Goal: Information Seeking & Learning: Learn about a topic

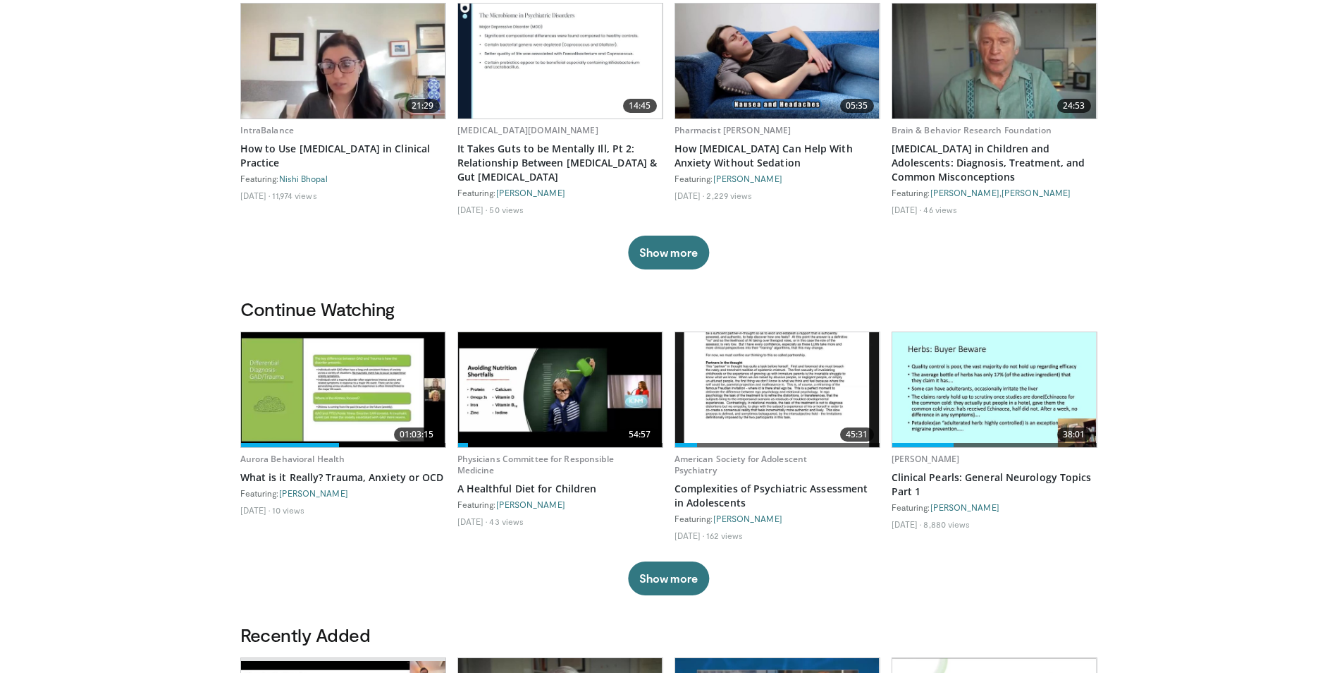
scroll to position [141, 0]
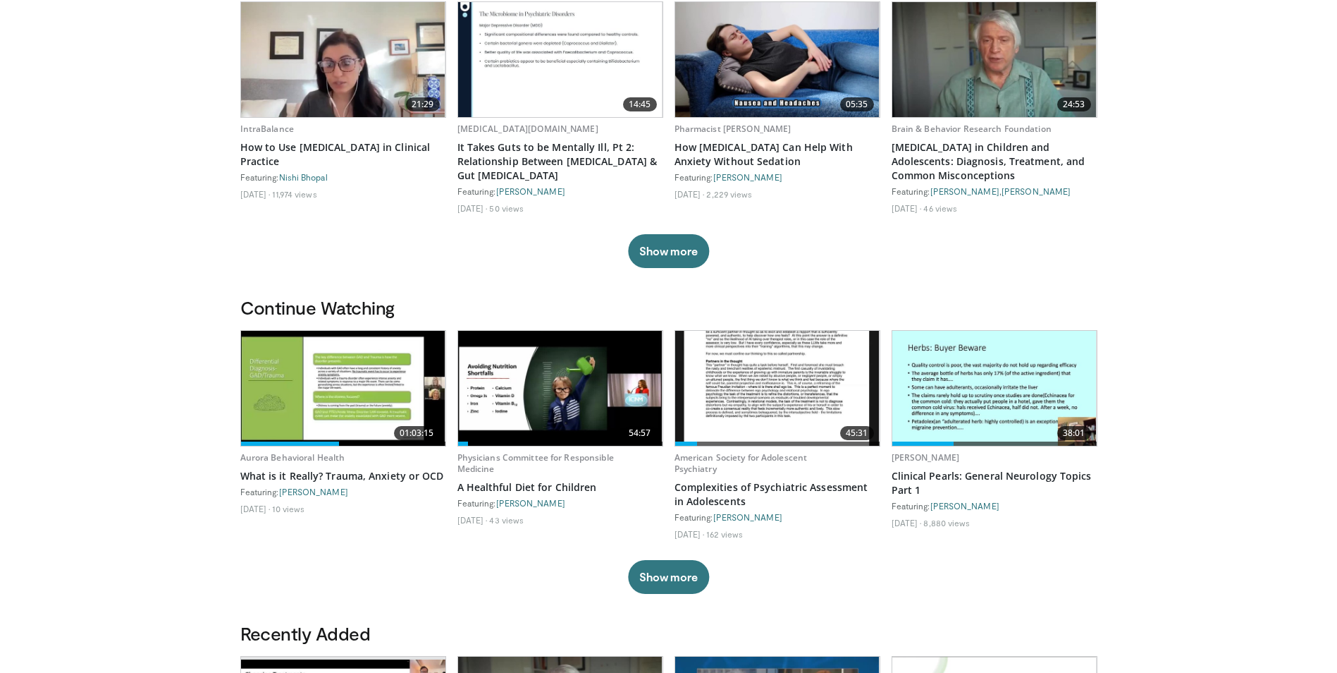
click at [321, 403] on img at bounding box center [343, 388] width 204 height 115
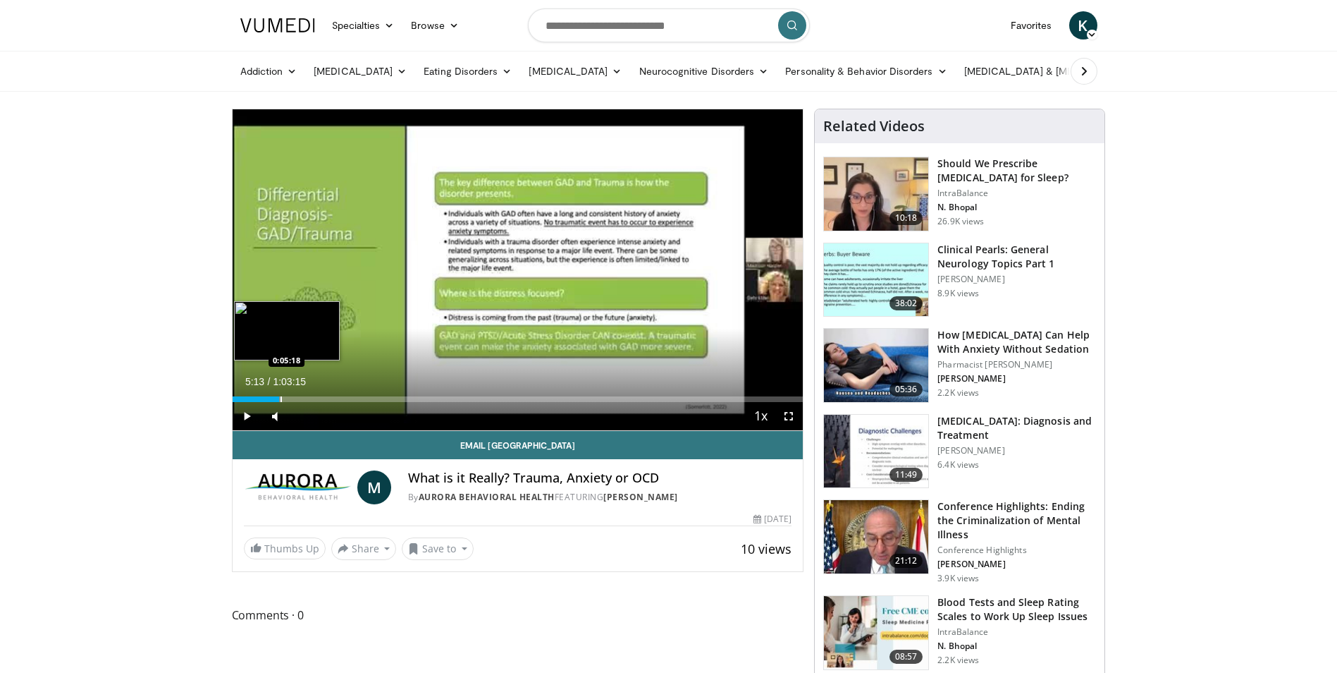
click at [279, 396] on div "0:05:13" at bounding box center [256, 399] width 47 height 6
click at [236, 398] on div "0:05:18" at bounding box center [257, 399] width 48 height 6
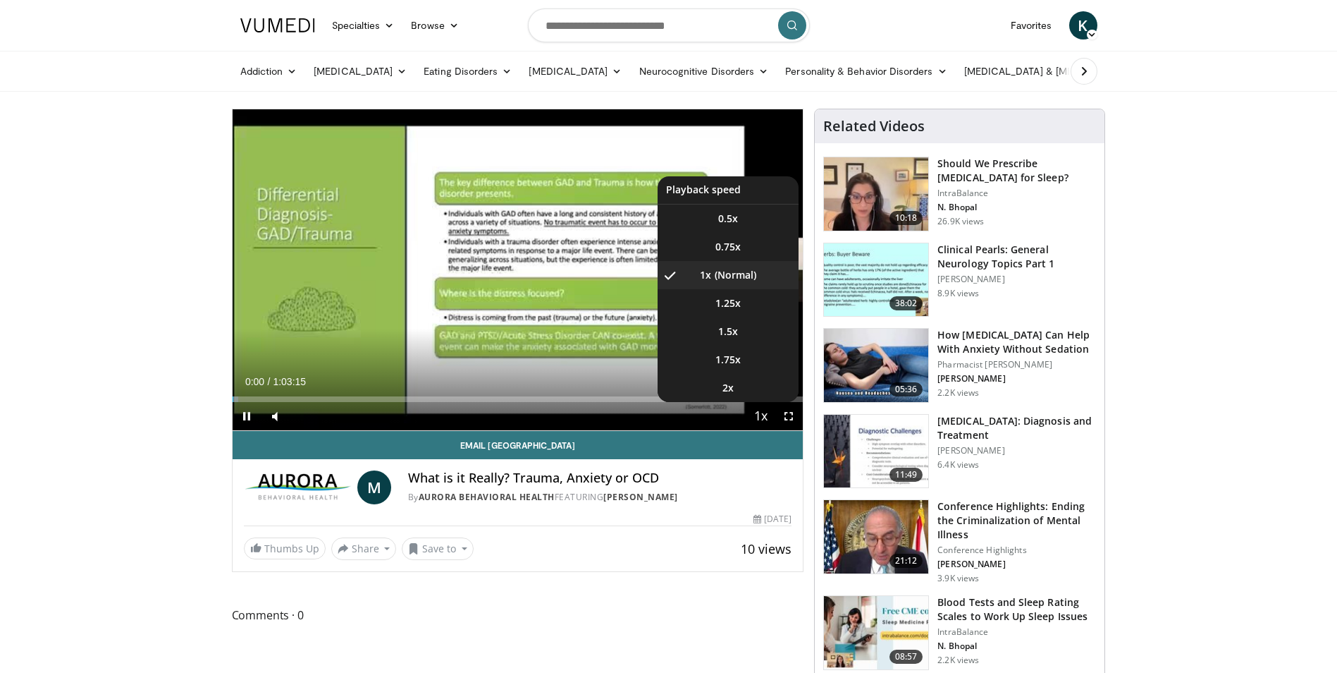
click at [763, 416] on span "Video Player" at bounding box center [761, 417] width 20 height 28
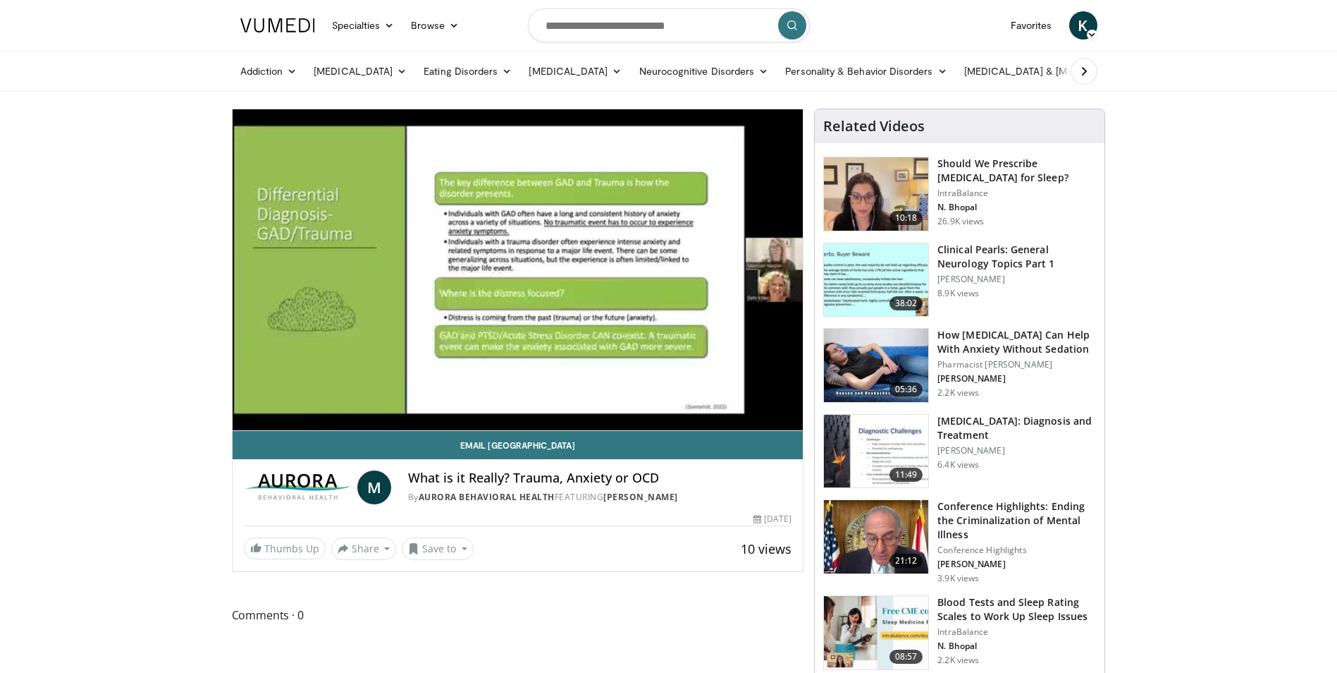
click at [763, 416] on div "10 seconds Tap to unmute" at bounding box center [518, 269] width 571 height 321
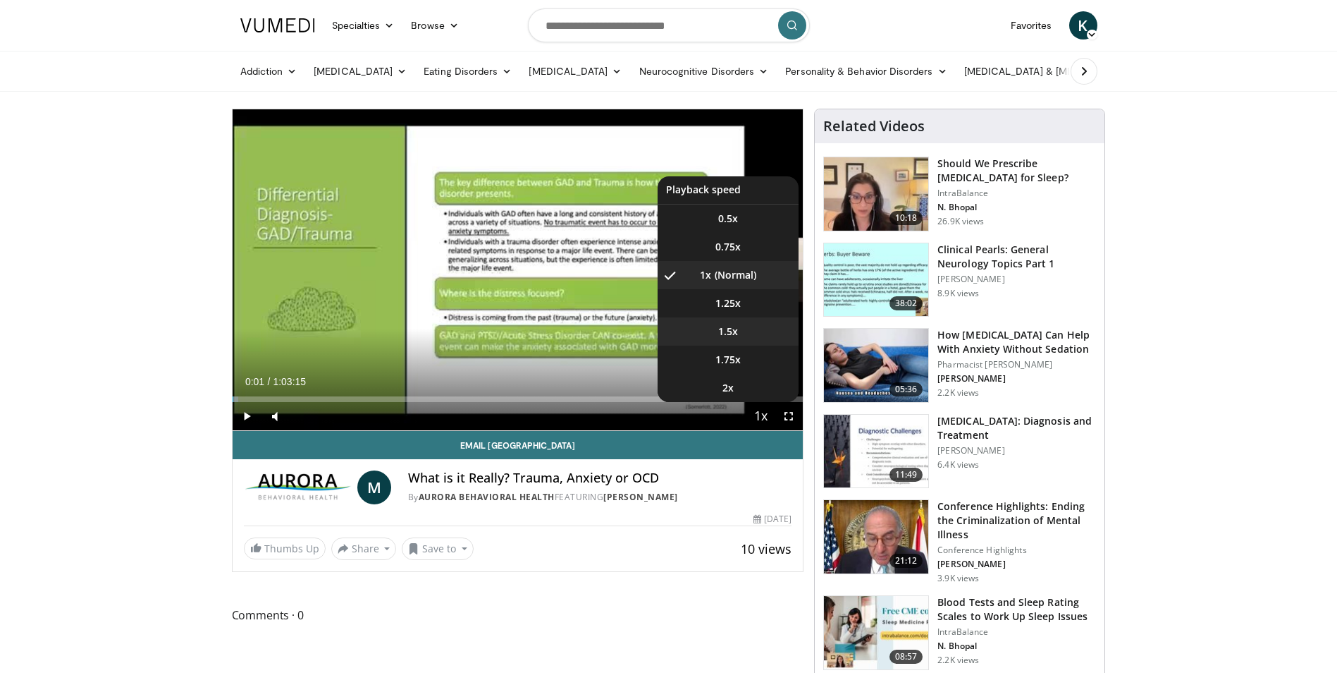
click at [744, 324] on li "1.5x" at bounding box center [728, 331] width 141 height 28
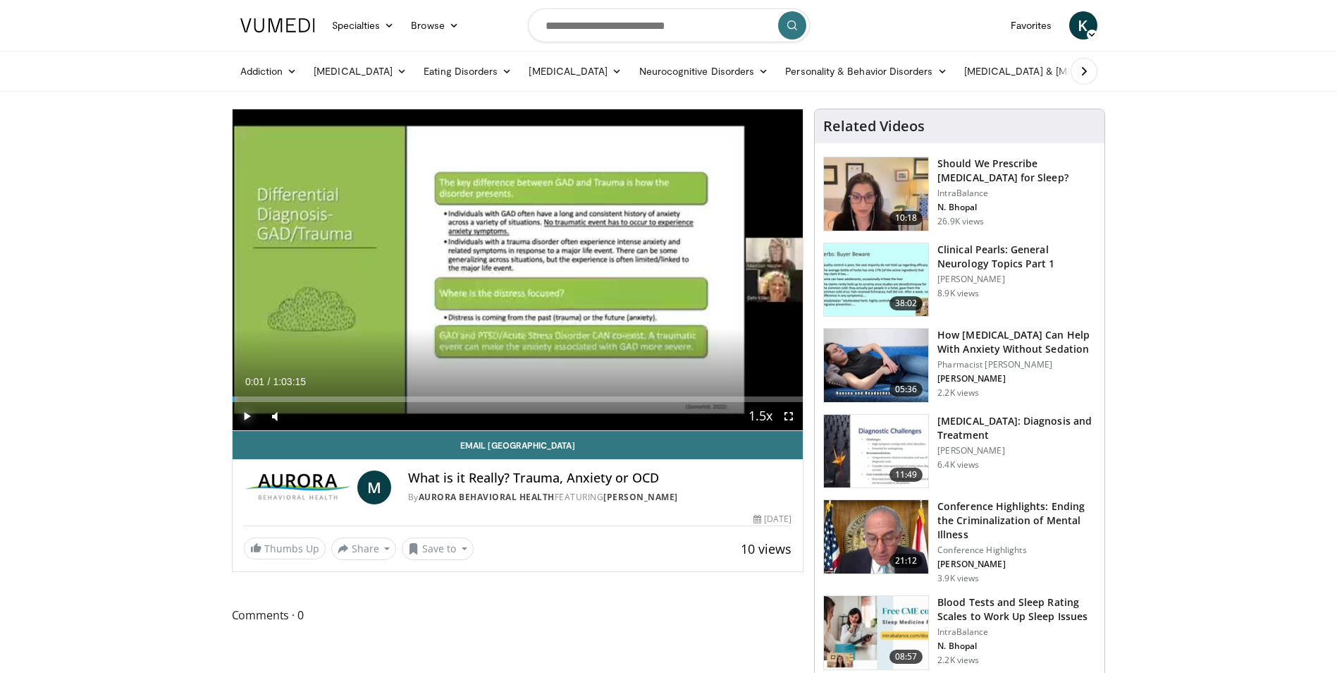
click at [249, 411] on span "Video Player" at bounding box center [247, 416] width 28 height 28
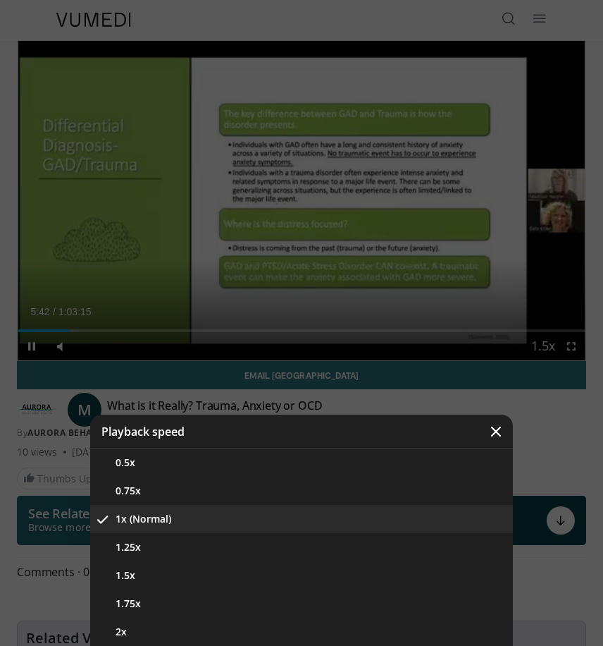
click at [499, 426] on icon "Video Player" at bounding box center [496, 431] width 14 height 14
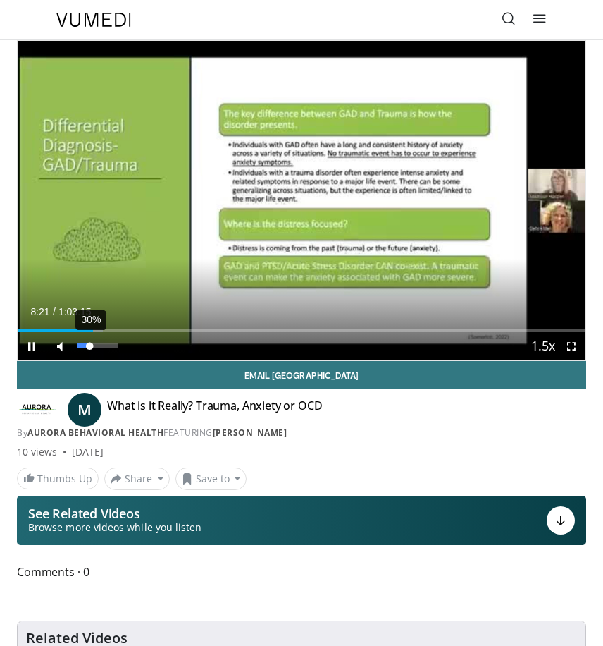
click at [90, 346] on div "Volume Level" at bounding box center [84, 345] width 12 height 5
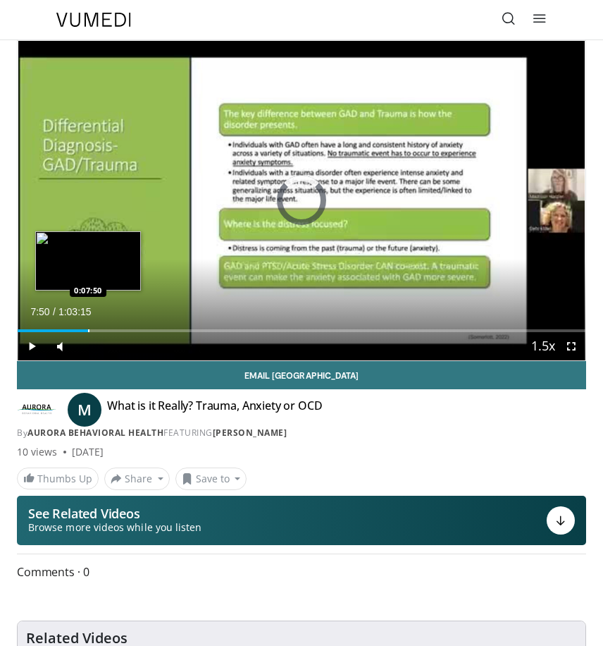
click at [88, 331] on div "Progress Bar" at bounding box center [88, 330] width 1 height 3
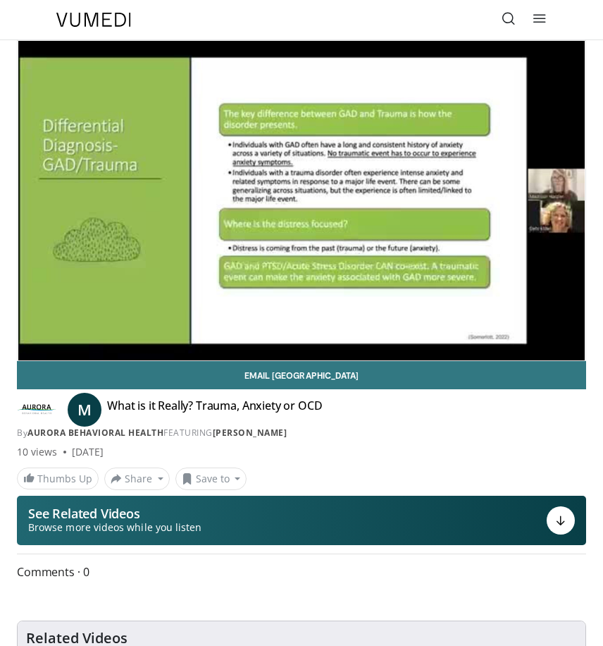
click at [79, 330] on video-js "**********" at bounding box center [302, 200] width 568 height 319
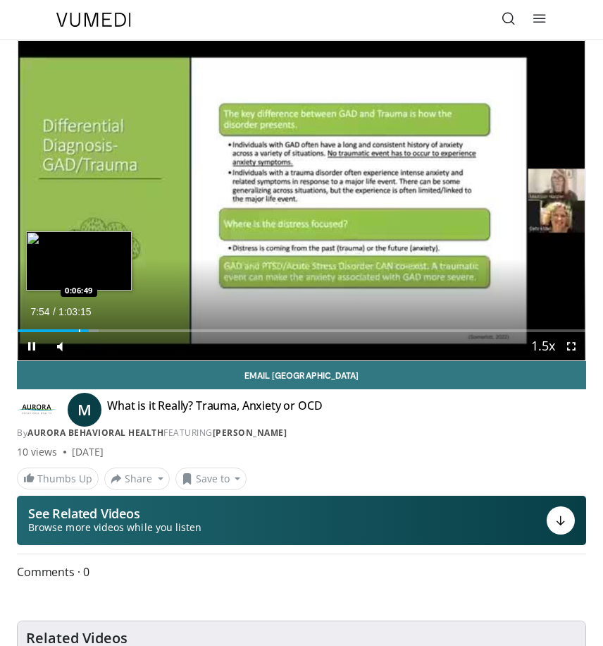
click at [79, 331] on div "Progress Bar" at bounding box center [79, 330] width 1 height 3
click at [71, 331] on div "Progress Bar" at bounding box center [71, 330] width 1 height 3
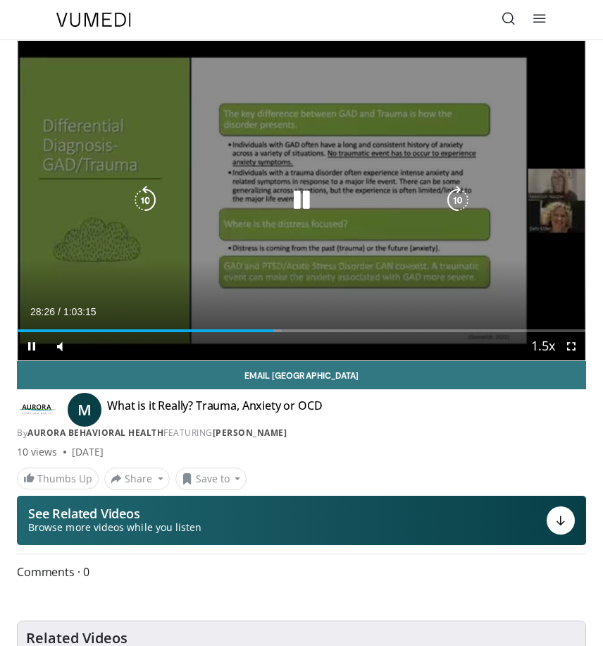
click at [164, 257] on div "10 seconds Tap to unmute" at bounding box center [302, 200] width 568 height 319
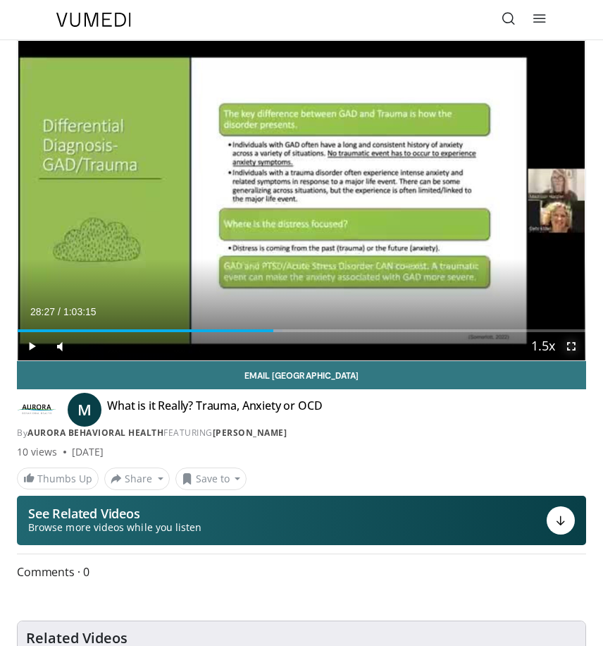
click at [567, 348] on span "Video Player" at bounding box center [572, 346] width 28 height 28
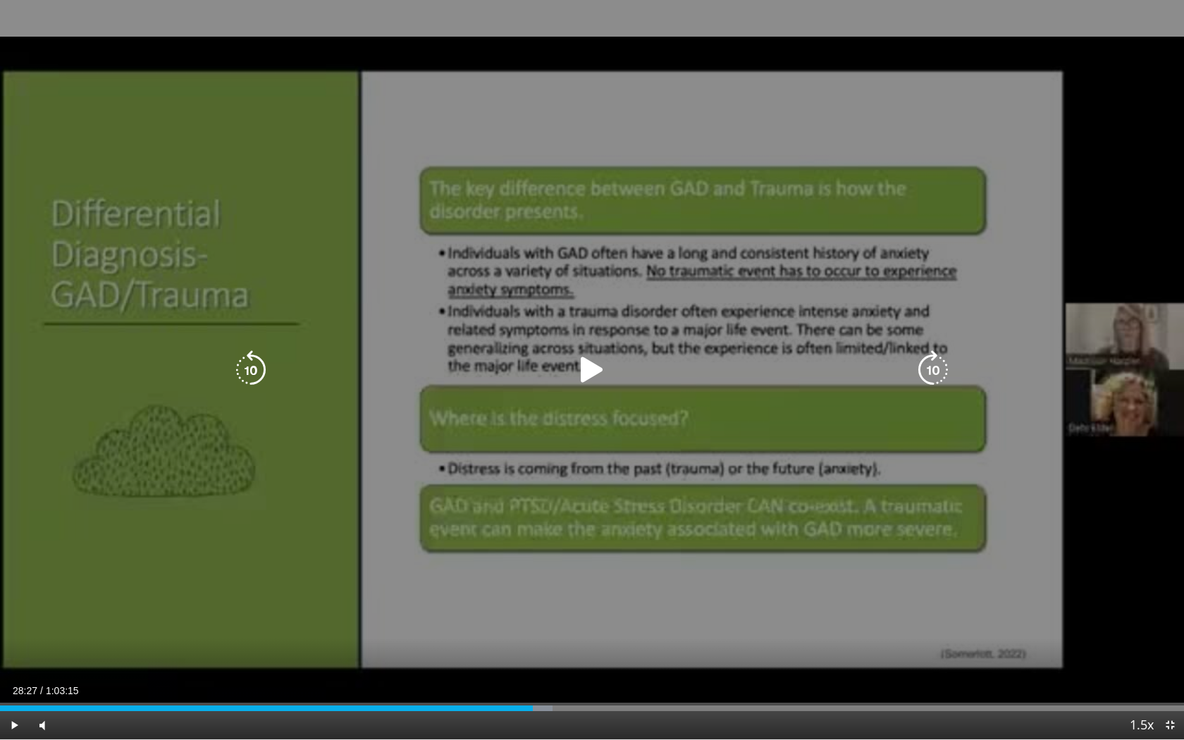
click at [338, 532] on div "10 seconds Tap to unmute" at bounding box center [592, 370] width 1184 height 740
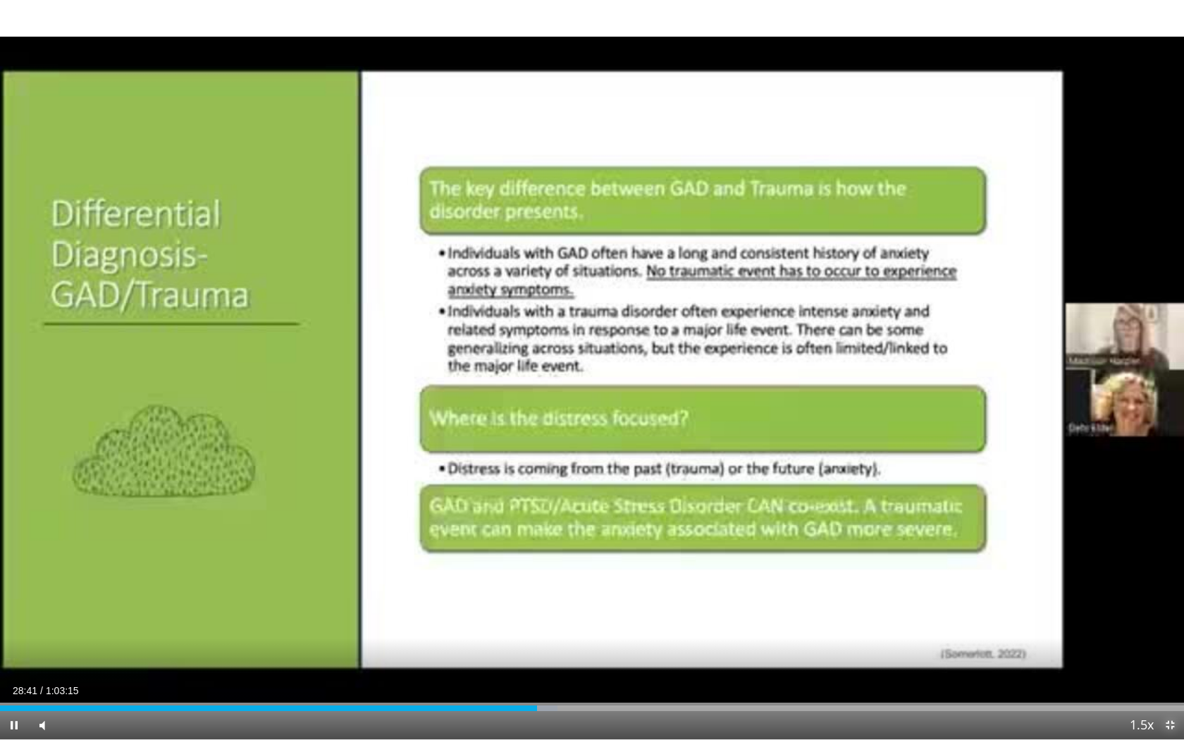
click at [1172, 672] on span "Video Player" at bounding box center [1170, 725] width 28 height 28
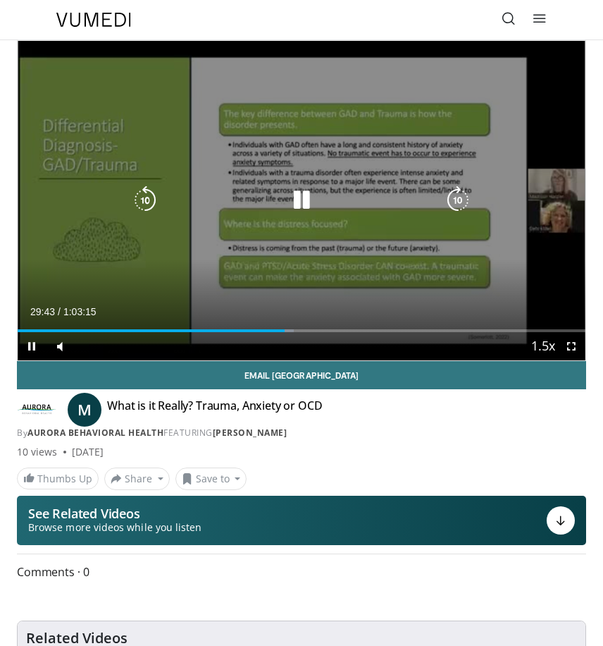
click at [297, 203] on icon "Video Player" at bounding box center [302, 200] width 28 height 28
click at [296, 203] on icon "Video Player" at bounding box center [302, 200] width 28 height 28
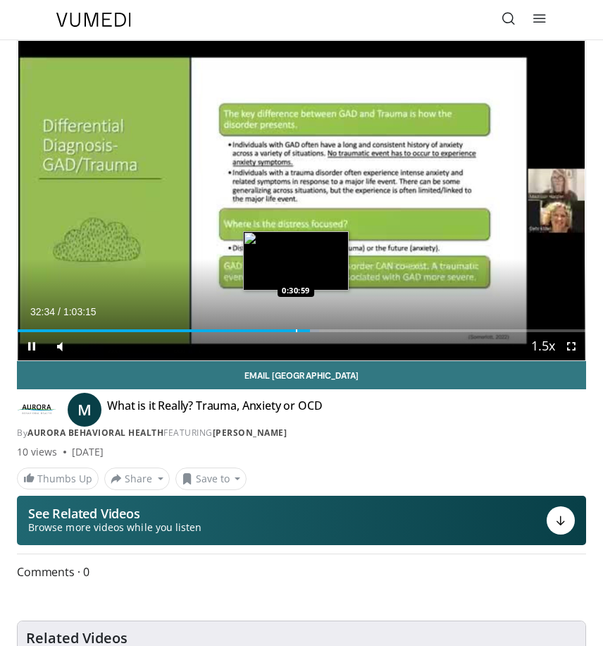
click at [296, 328] on div "Loaded : 53.14% 0:32:34 0:30:59" at bounding box center [302, 325] width 568 height 13
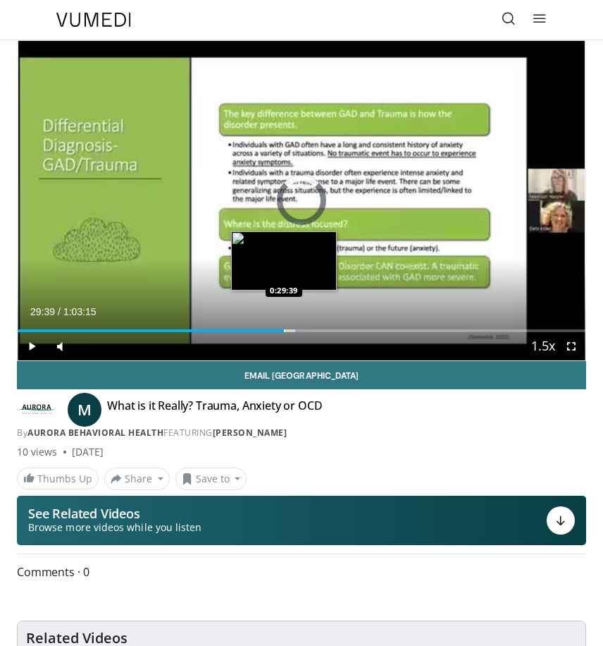
click at [284, 330] on div "Progress Bar" at bounding box center [284, 330] width 1 height 3
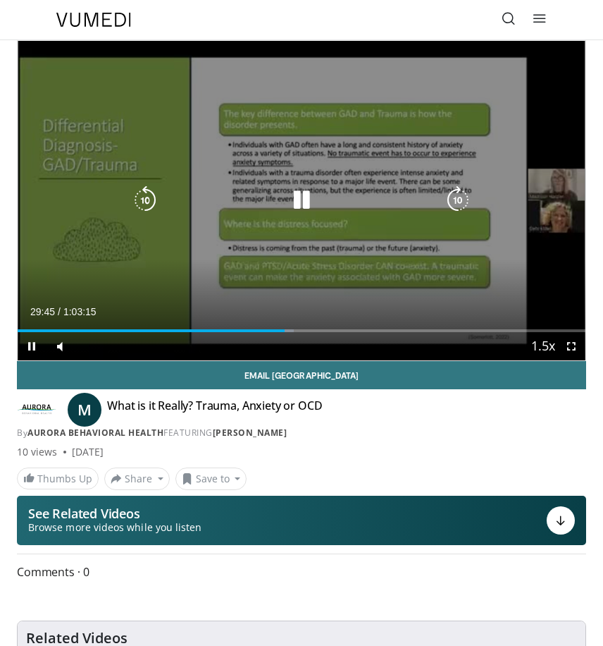
click at [301, 202] on icon "Video Player" at bounding box center [302, 200] width 28 height 28
click at [330, 212] on div "Video Player" at bounding box center [301, 200] width 341 height 28
click at [288, 200] on icon "Video Player" at bounding box center [302, 200] width 28 height 28
click at [300, 205] on icon "Video Player" at bounding box center [302, 200] width 28 height 28
click at [384, 213] on div "Video Player" at bounding box center [301, 200] width 341 height 28
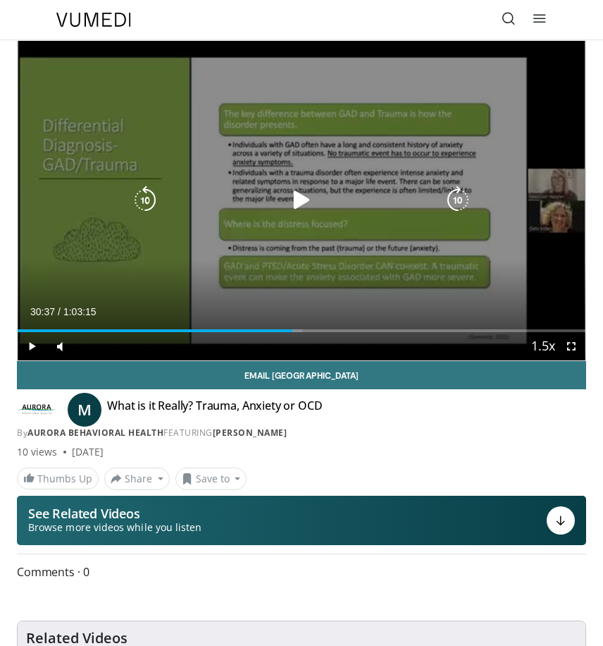
click at [309, 204] on icon "Video Player" at bounding box center [302, 200] width 28 height 28
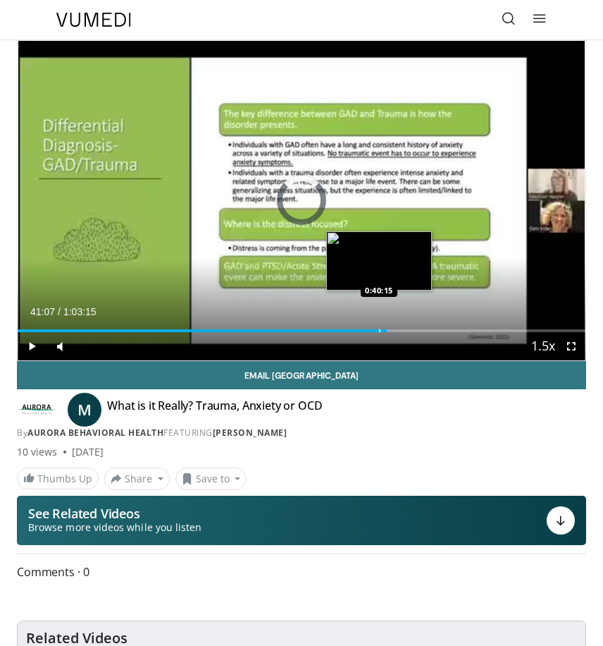
click at [379, 331] on div "Progress Bar" at bounding box center [379, 330] width 1 height 3
click at [370, 331] on div "Progress Bar" at bounding box center [370, 330] width 1 height 3
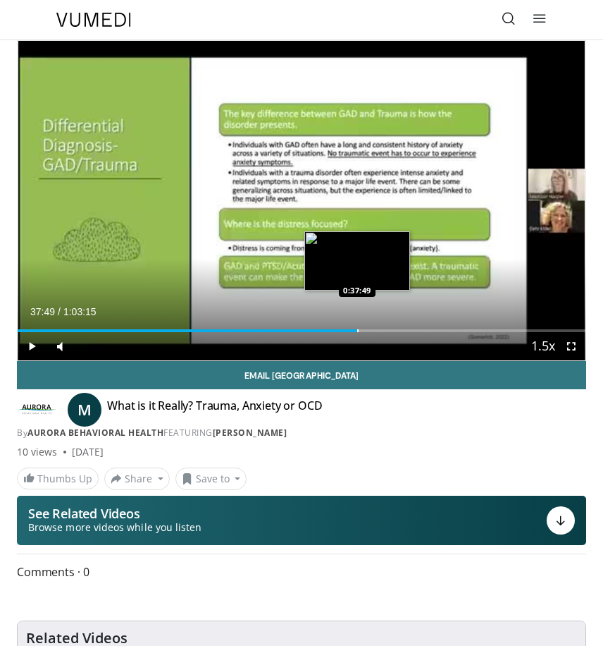
click at [357, 331] on div "Progress Bar" at bounding box center [357, 330] width 1 height 3
click at [350, 331] on div "Progress Bar" at bounding box center [350, 330] width 1 height 3
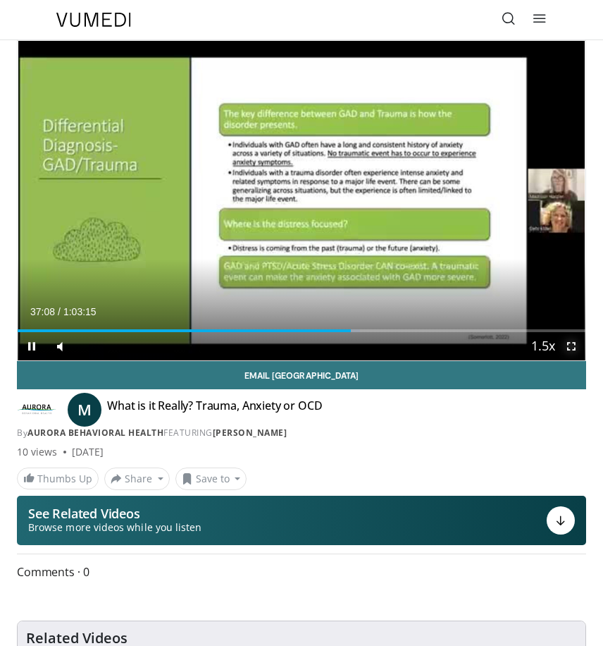
click at [568, 346] on span "Video Player" at bounding box center [572, 346] width 28 height 28
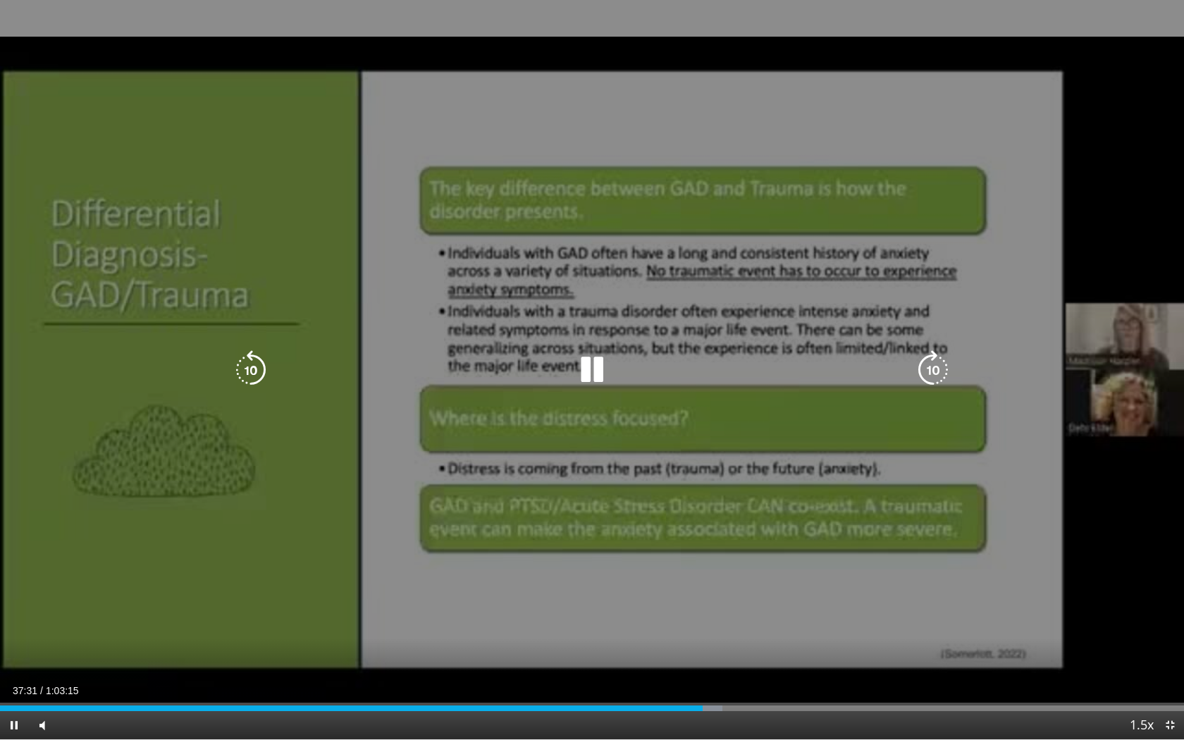
click at [599, 361] on icon "Video Player" at bounding box center [591, 369] width 39 height 39
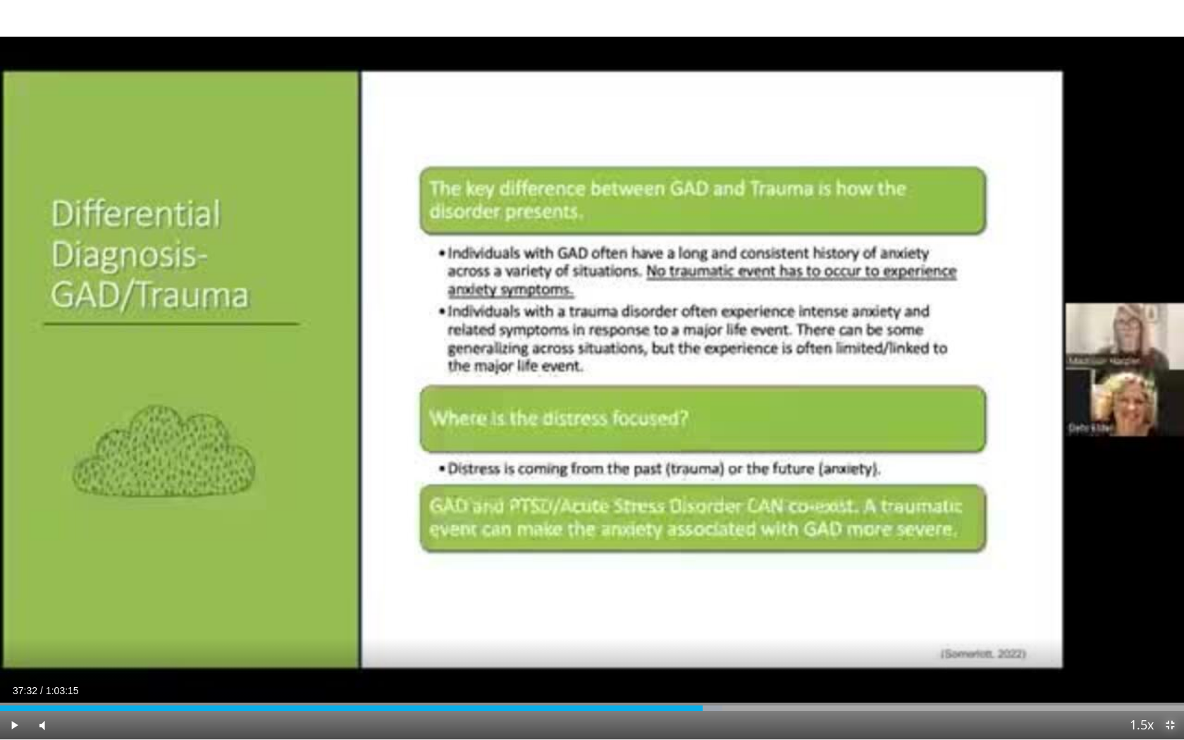
click at [1167, 672] on span "Video Player" at bounding box center [1170, 725] width 28 height 28
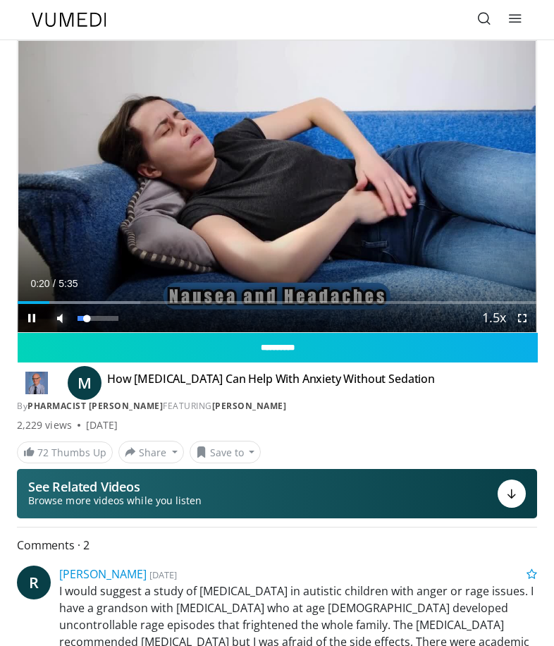
click at [61, 318] on span "Video Player" at bounding box center [60, 318] width 28 height 28
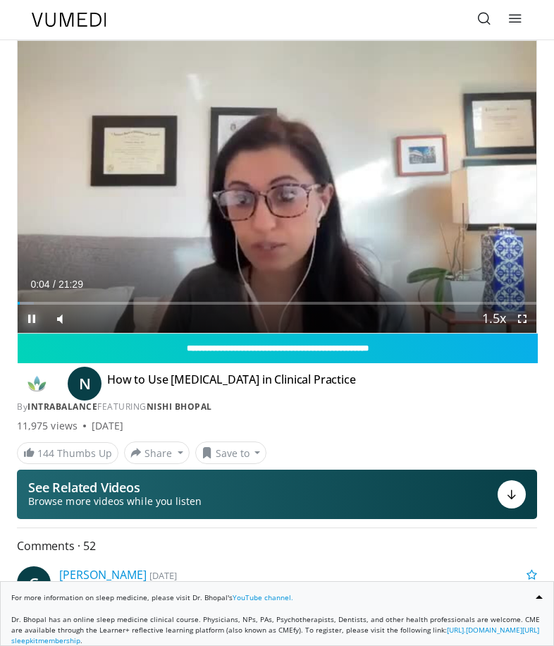
click at [33, 316] on span "Video Player" at bounding box center [32, 319] width 28 height 28
click at [37, 317] on span "Video Player" at bounding box center [32, 319] width 28 height 28
click at [57, 321] on span "Video Player" at bounding box center [60, 319] width 28 height 28
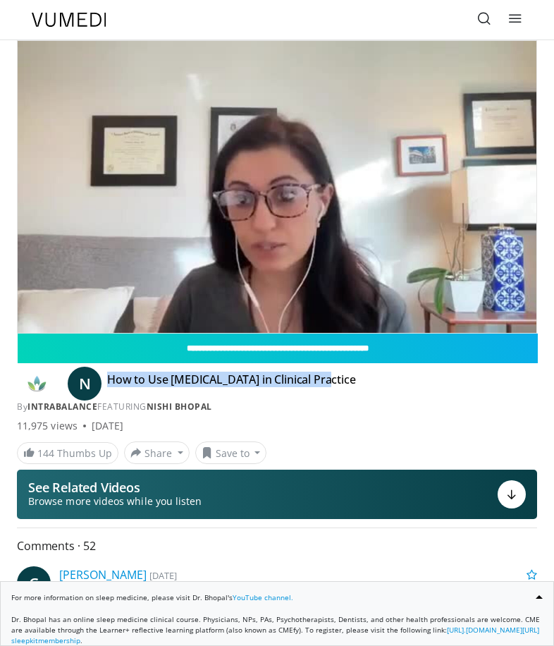
drag, startPoint x: 355, startPoint y: 378, endPoint x: 106, endPoint y: 369, distance: 249.0
click at [106, 369] on div "N How to Use [MEDICAL_DATA] in Clinical Practice By IntraBalance FEATURING Nish…" at bounding box center [277, 388] width 520 height 50
copy h4 "How to Use [MEDICAL_DATA] in Clinical Practice"
click at [363, 410] on div "By IntraBalance FEATURING Nishi Bhopal" at bounding box center [277, 406] width 520 height 13
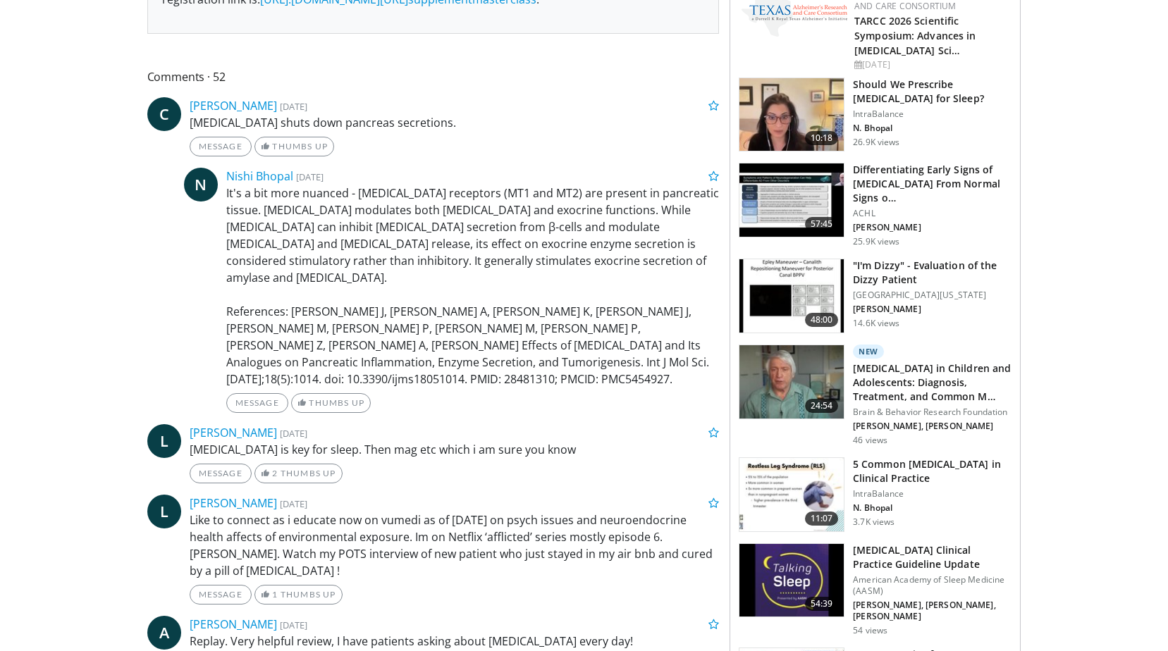
scroll to position [775, 0]
